Goal: Task Accomplishment & Management: Manage account settings

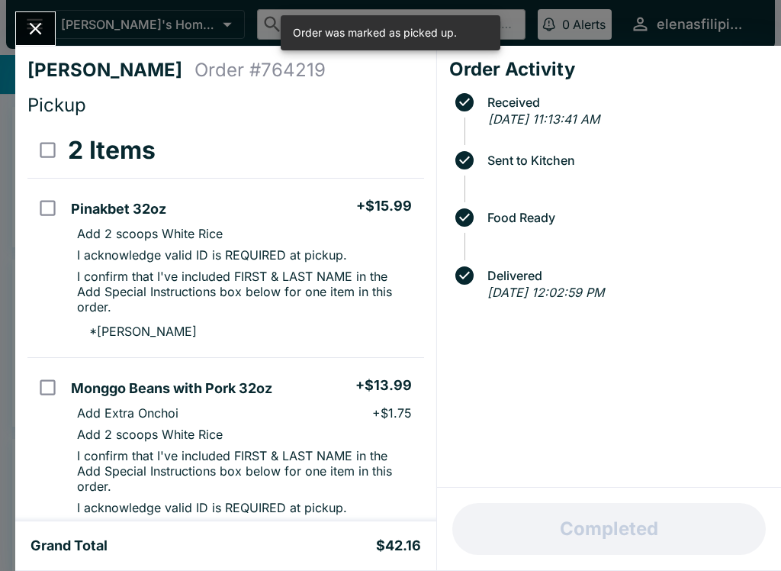
click at [22, 10] on div "[PERSON_NAME] Order # 764219 Pickup 2 Items Pinakbet 32oz + $15.99 Add 2 scoops…" at bounding box center [390, 285] width 781 height 571
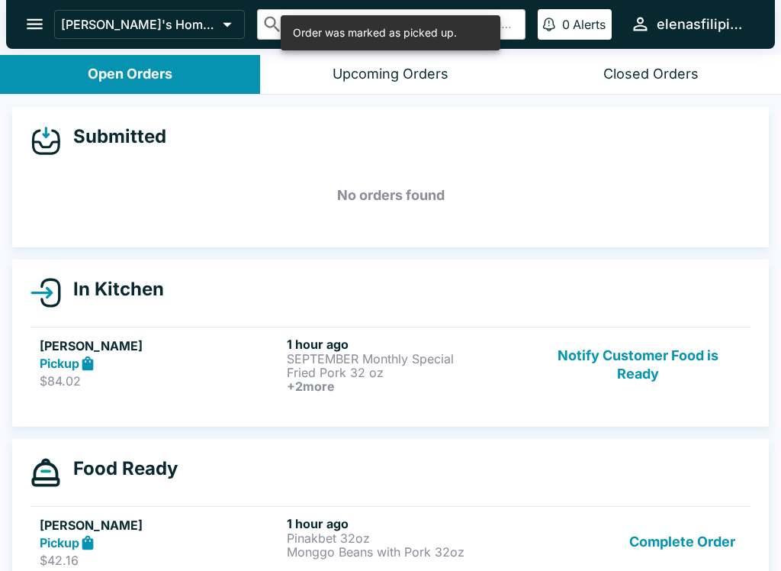
click at [99, 386] on p "$84.02" at bounding box center [160, 380] width 241 height 15
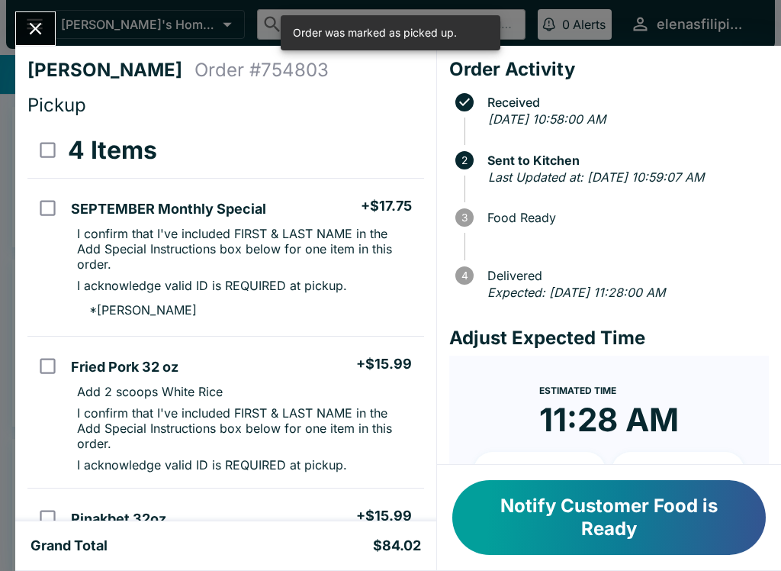
click at [578, 528] on button "Notify Customer Food is Ready" at bounding box center [609, 517] width 314 height 75
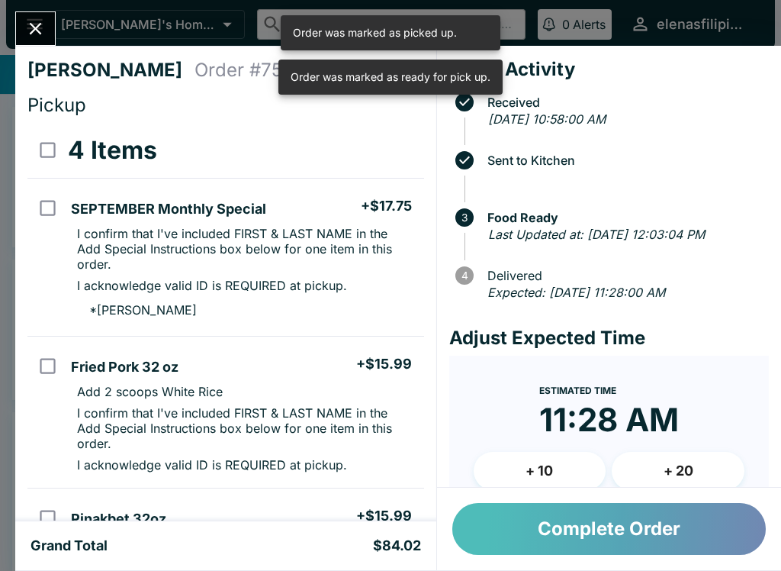
click at [572, 539] on button "Complete Order" at bounding box center [609, 529] width 314 height 52
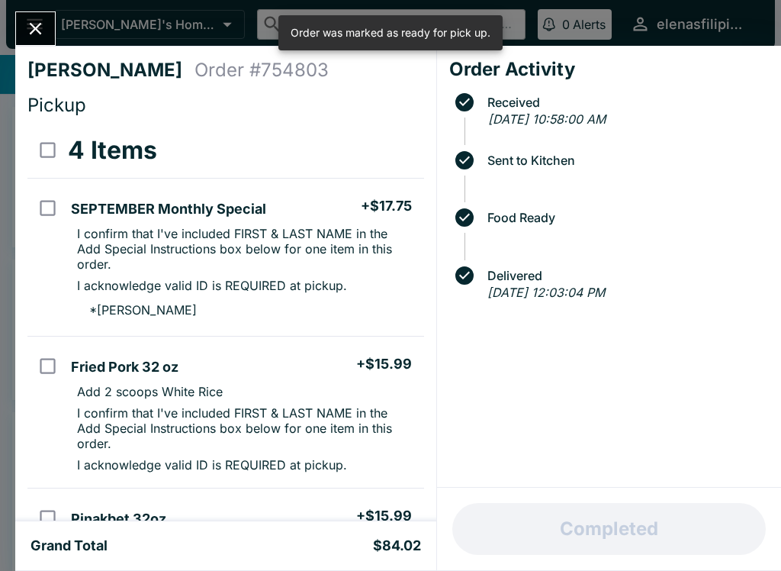
click at [43, 33] on icon "Close" at bounding box center [35, 28] width 21 height 21
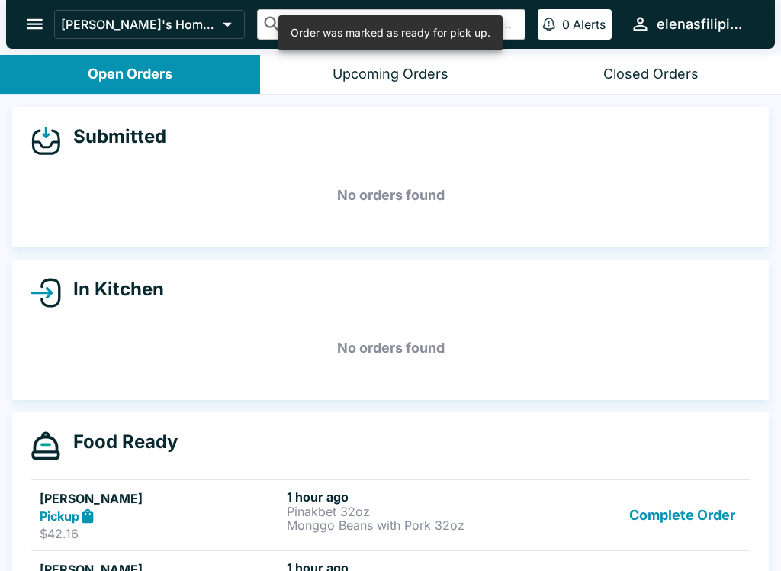
click at [690, 536] on button "Complete Order" at bounding box center [682, 515] width 118 height 53
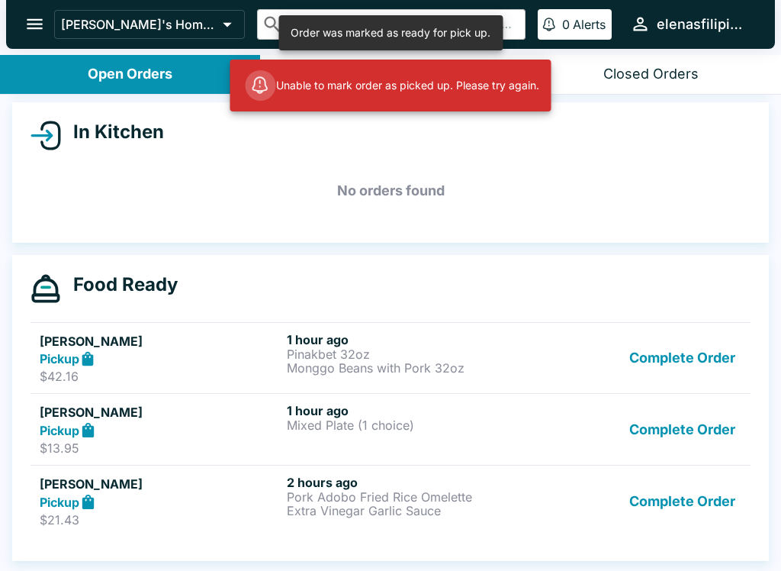
scroll to position [157, 0]
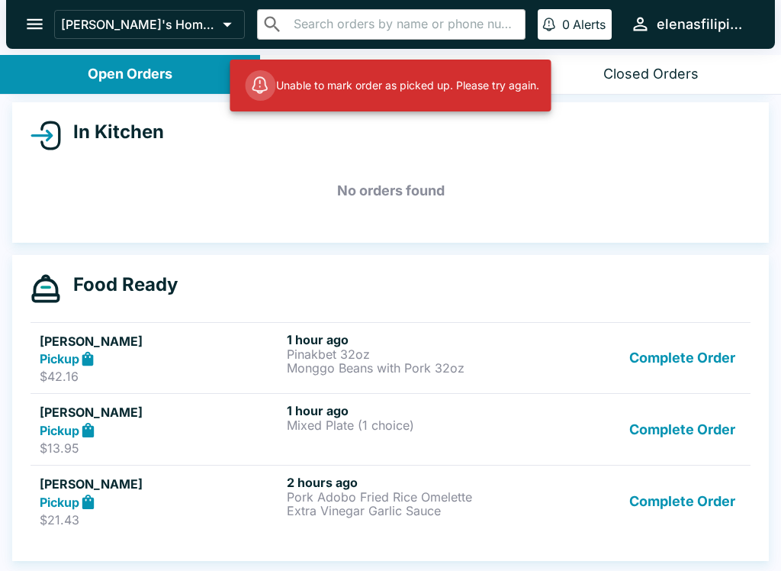
click at [81, 532] on link "[PERSON_NAME] Pickup $21.43 2 hours ago Pork Adobo Fried Rice Omelette Extra Vi…" at bounding box center [391, 501] width 720 height 72
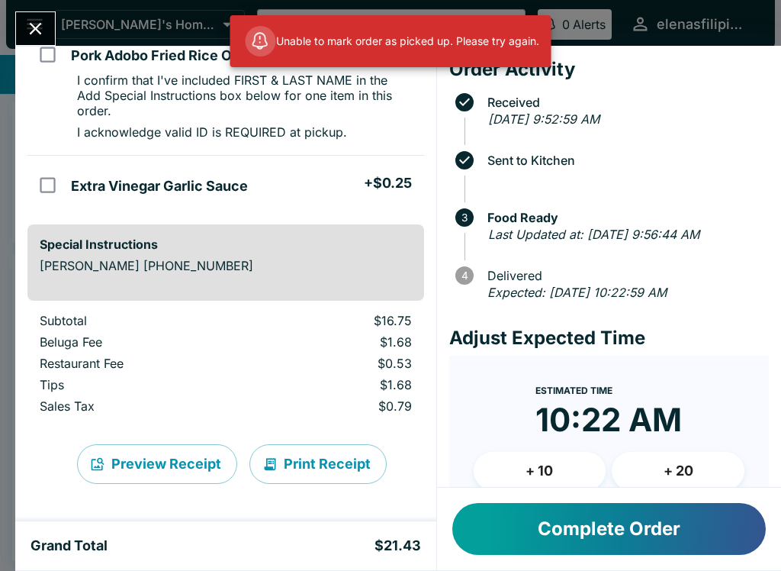
scroll to position [153, 0]
click at [592, 520] on button "Complete Order" at bounding box center [609, 529] width 314 height 52
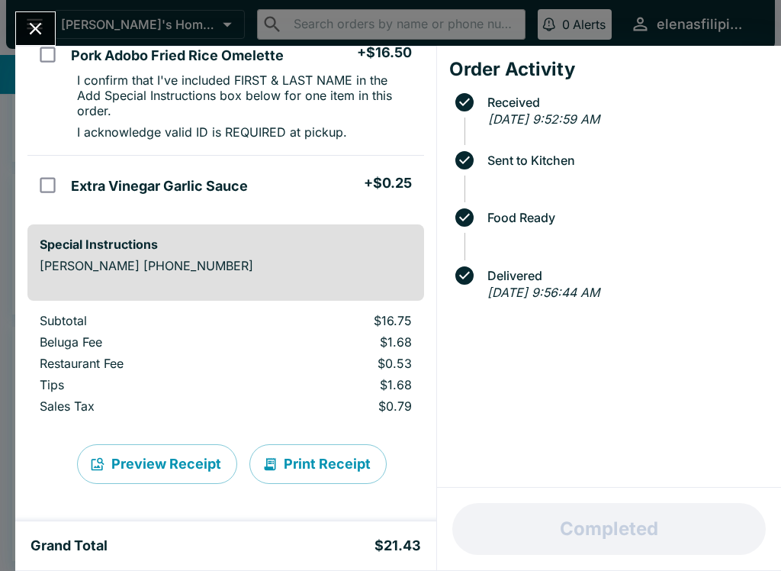
scroll to position [85, 0]
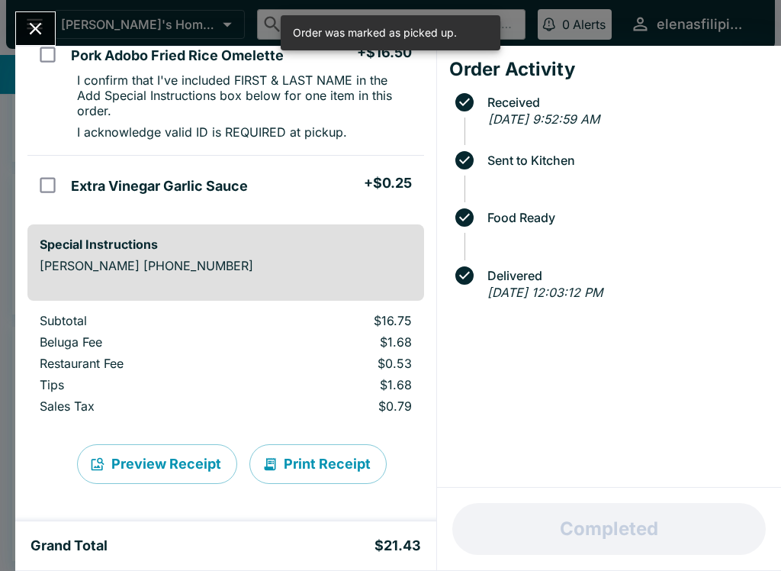
click at [26, 14] on button "Close" at bounding box center [35, 28] width 39 height 33
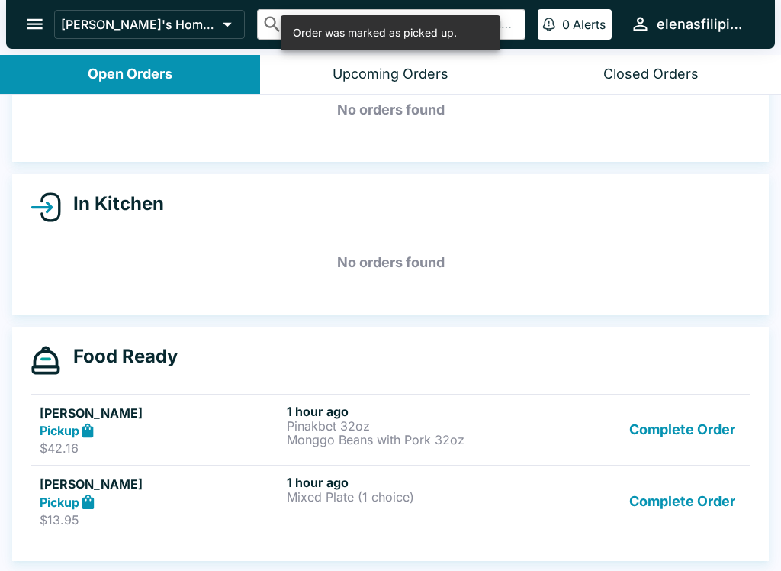
click at [668, 500] on button "Complete Order" at bounding box center [682, 501] width 118 height 53
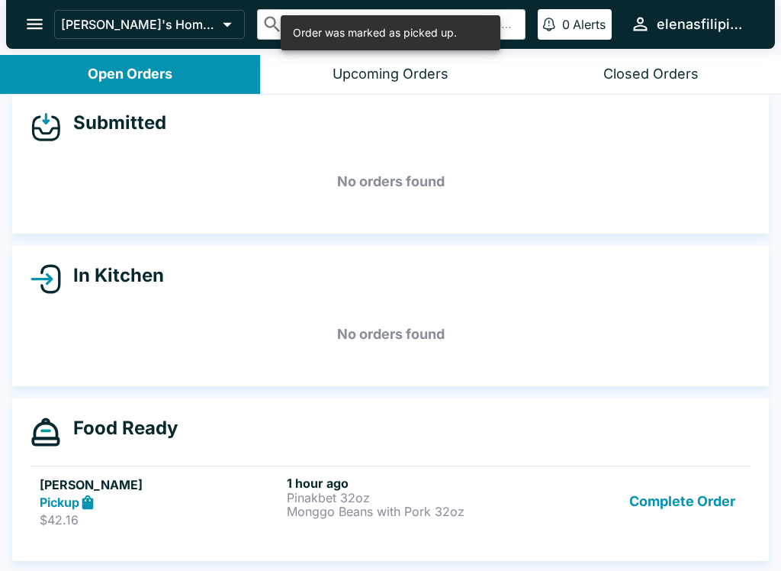
scroll to position [14, 0]
click at [649, 516] on button "Complete Order" at bounding box center [682, 501] width 118 height 53
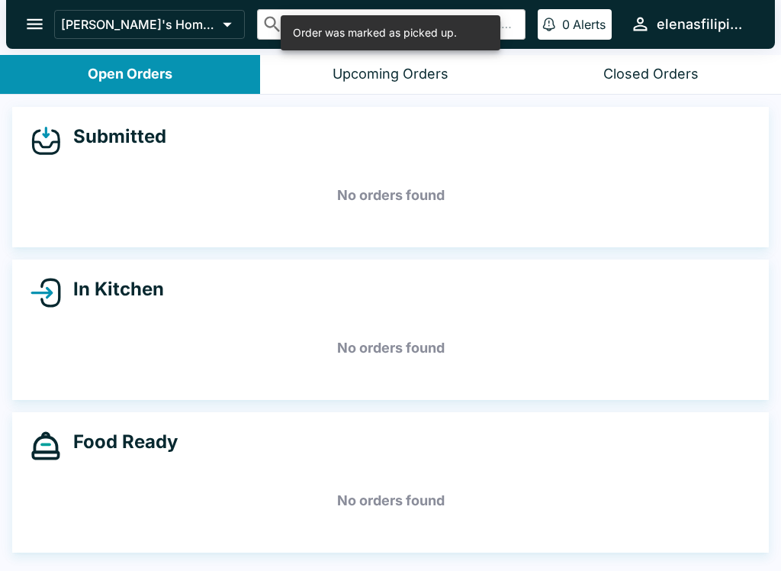
scroll to position [0, 0]
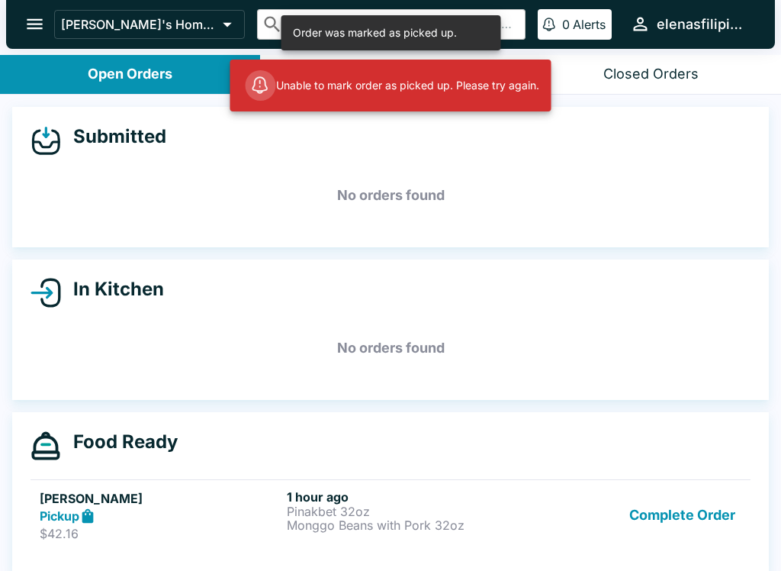
click at [693, 521] on button "Complete Order" at bounding box center [682, 515] width 118 height 53
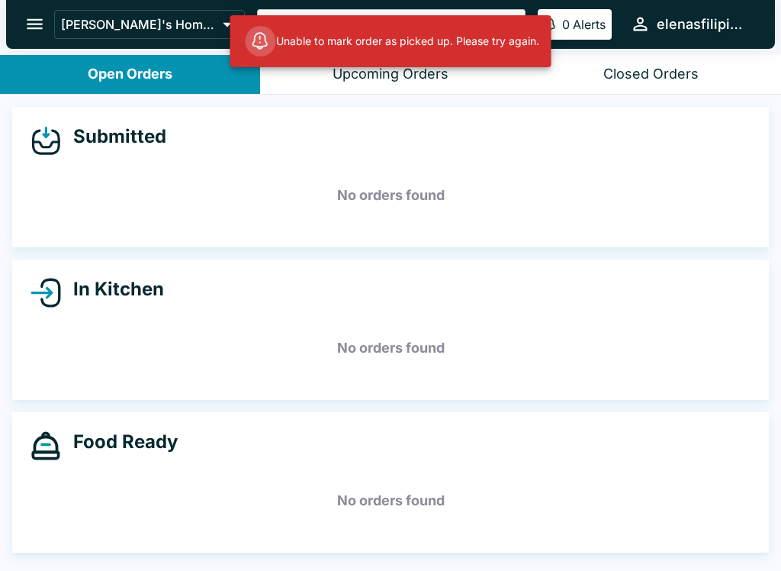
click at [79, 502] on h5 "No orders found" at bounding box center [391, 500] width 720 height 55
